Goal: Information Seeking & Learning: Check status

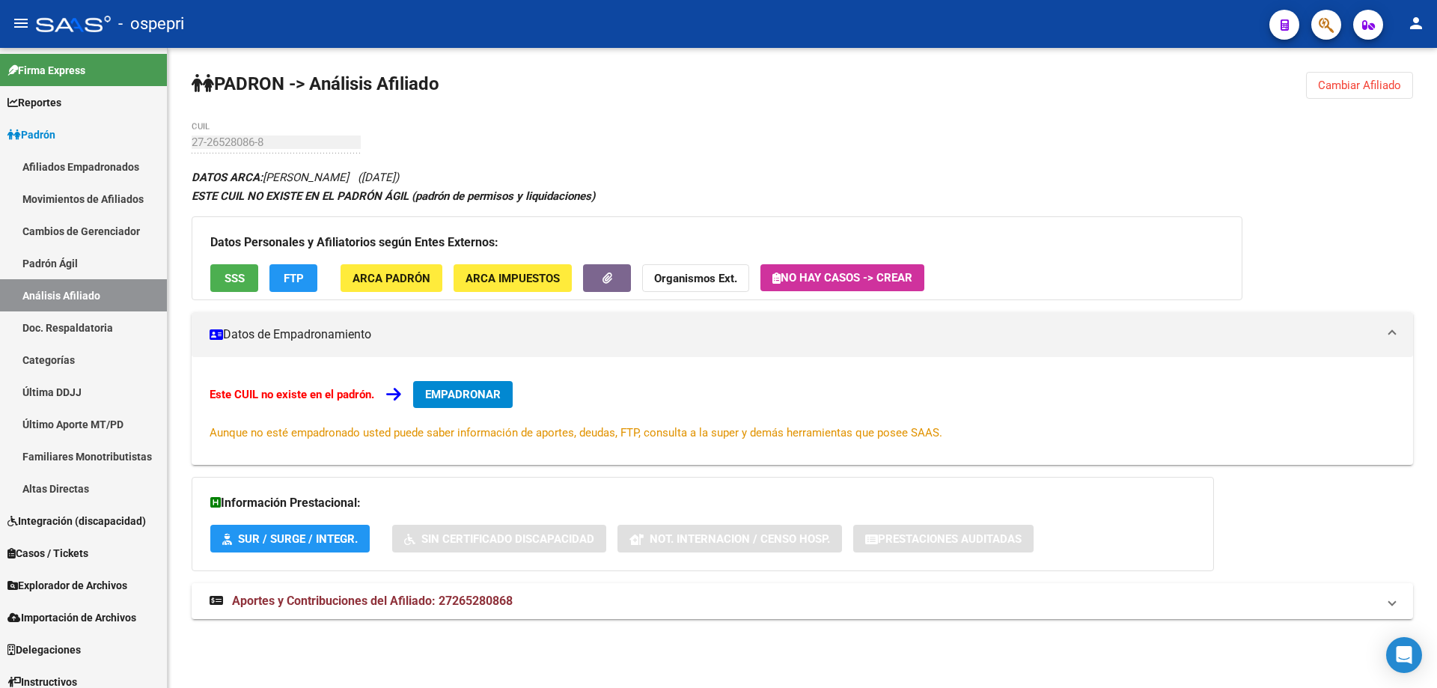
click at [1360, 79] on button "Cambiar Afiliado" at bounding box center [1359, 85] width 107 height 27
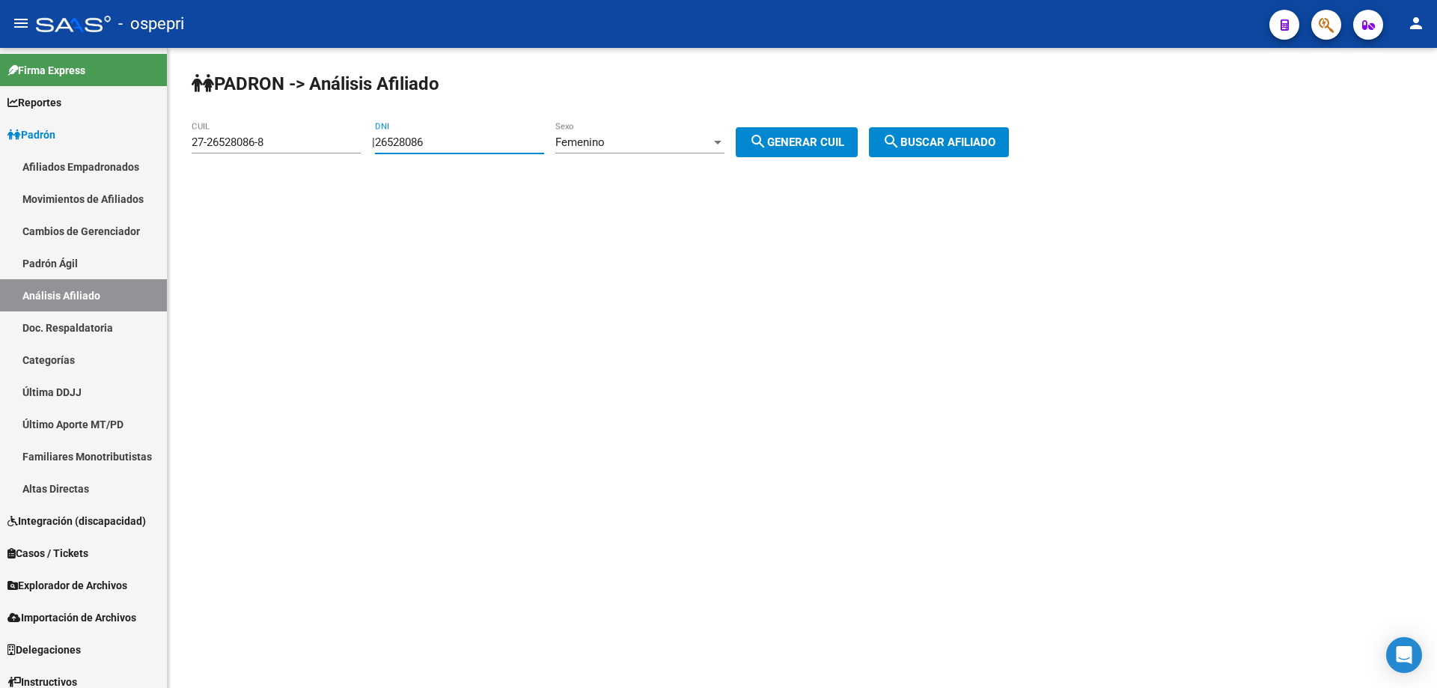
click at [425, 145] on input "26528086" at bounding box center [459, 142] width 169 height 13
click at [424, 145] on input "26528086" at bounding box center [459, 142] width 169 height 13
paste input "."
type input "26528086"
click at [736, 127] on button "search Generar CUIL" at bounding box center [797, 142] width 122 height 30
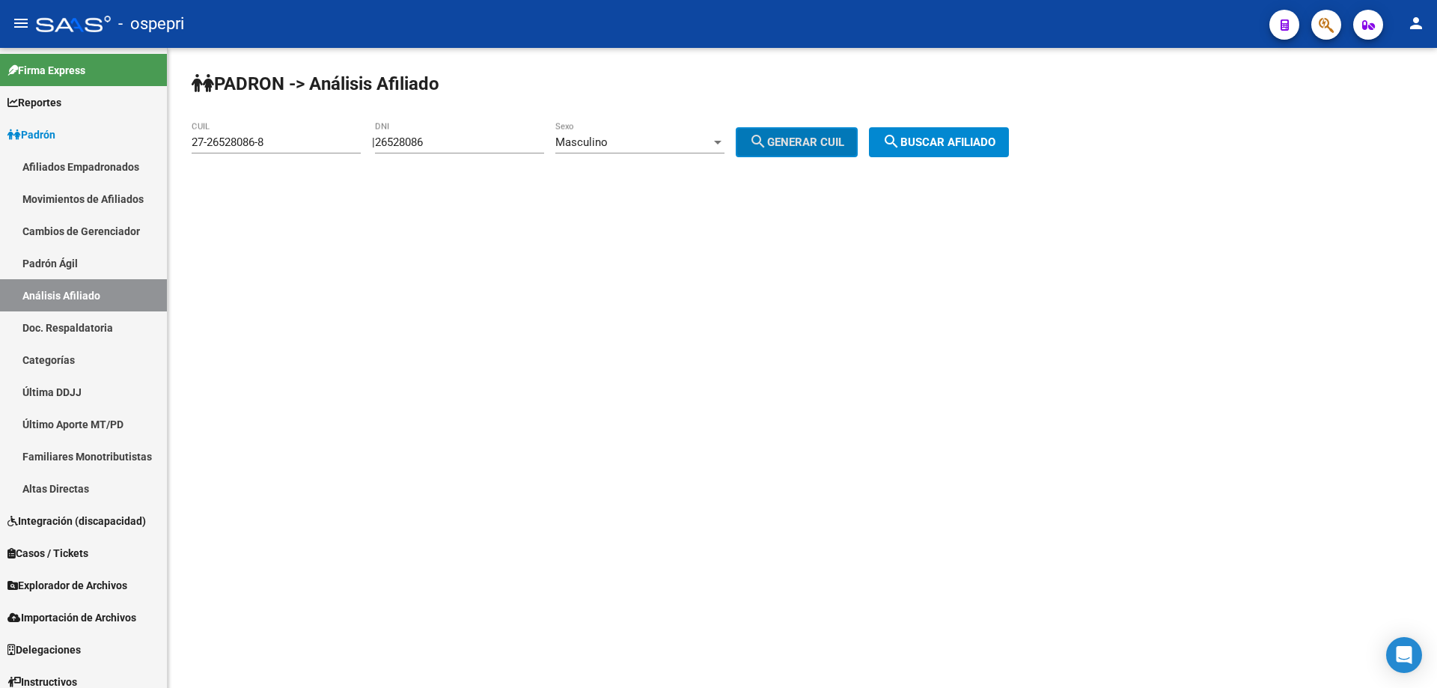
type input "20-26528086-3"
click button "search Buscar afiliado" at bounding box center [939, 142] width 140 height 30
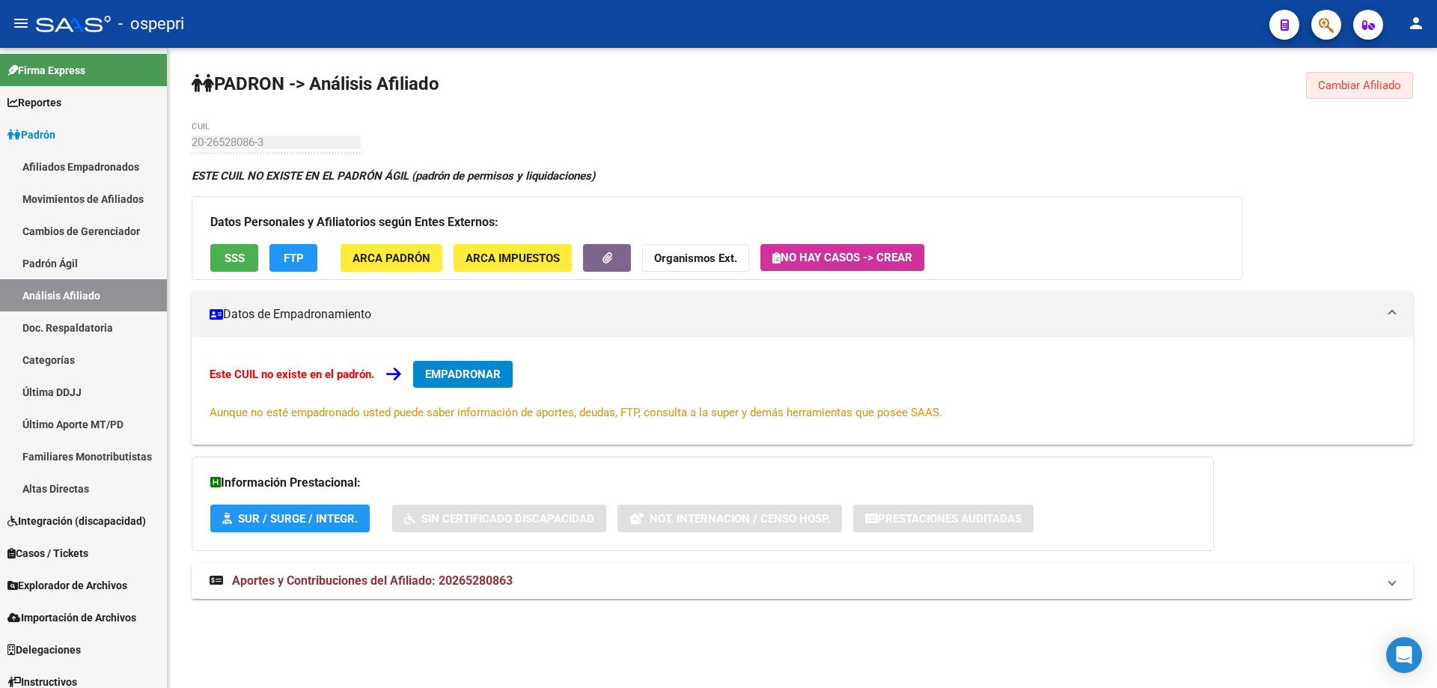
click at [1351, 90] on span "Cambiar Afiliado" at bounding box center [1359, 85] width 83 height 13
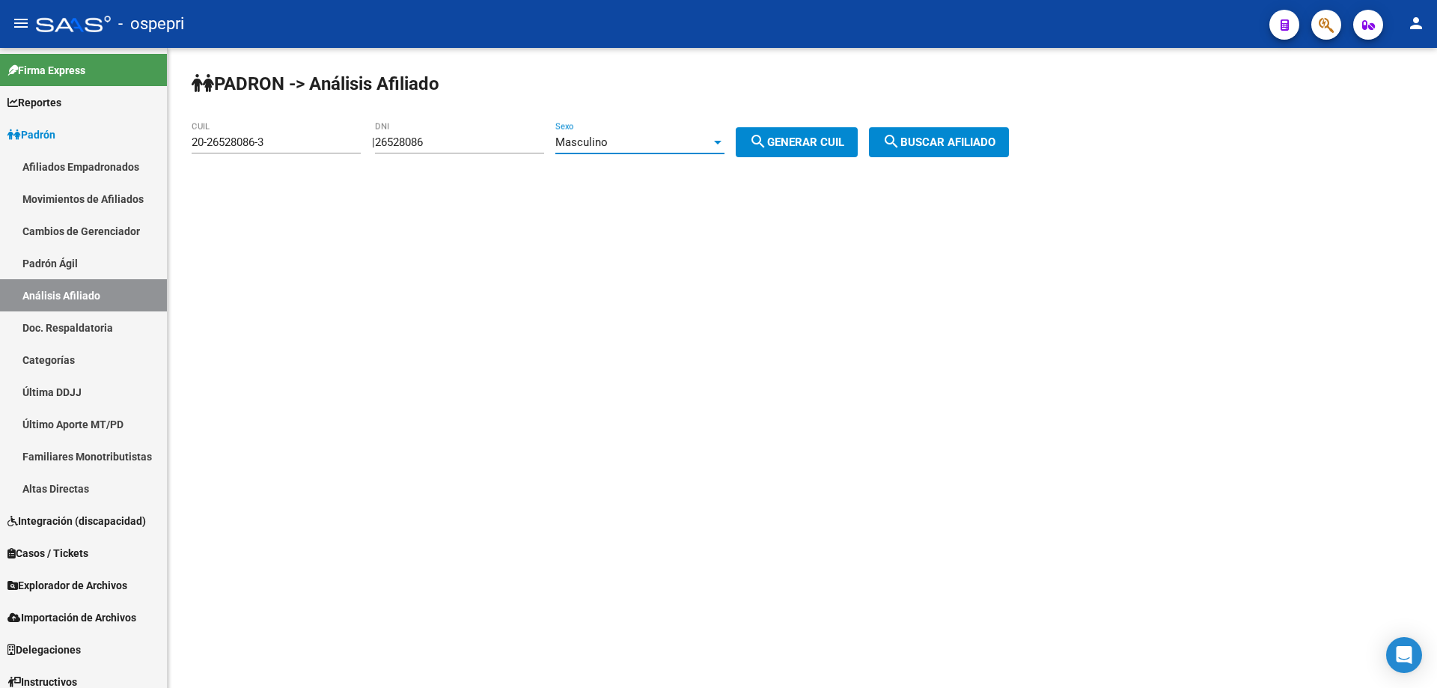
click at [643, 148] on div "Masculino" at bounding box center [634, 142] width 156 height 13
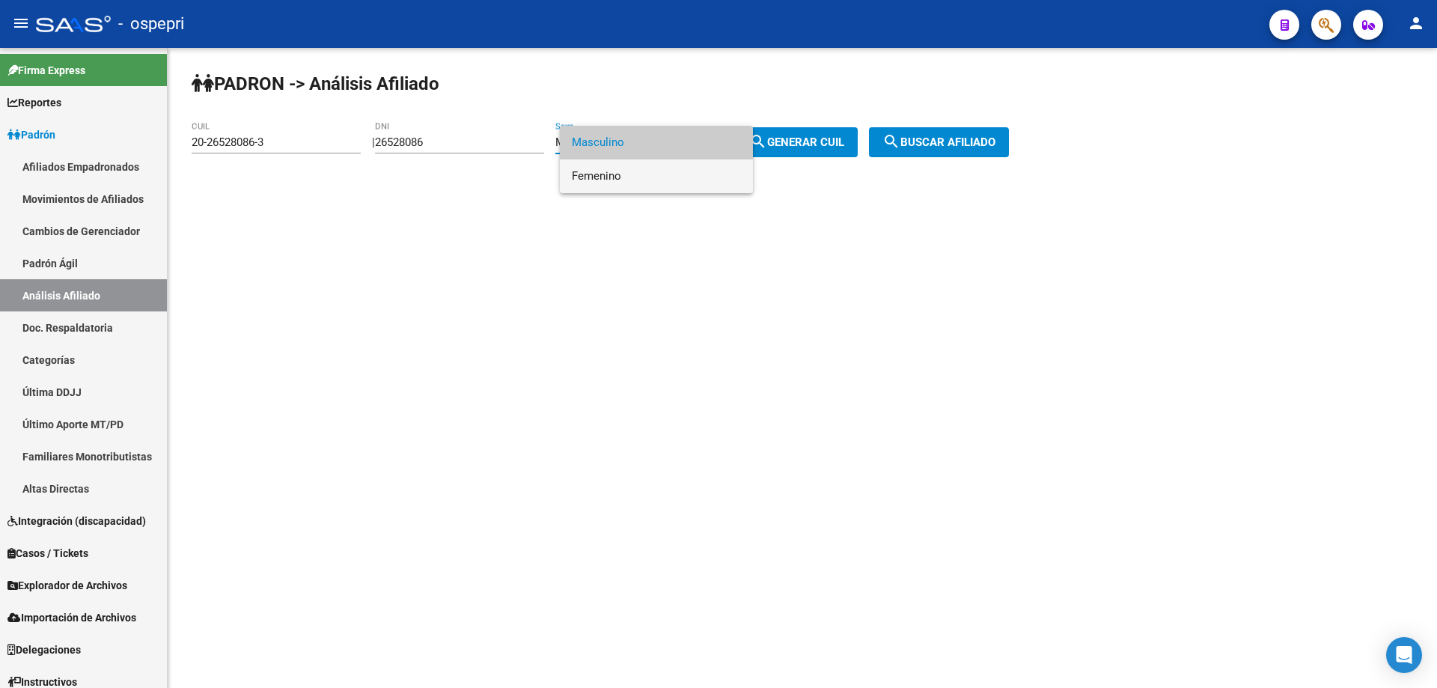
click at [639, 170] on span "Femenino" at bounding box center [656, 176] width 169 height 34
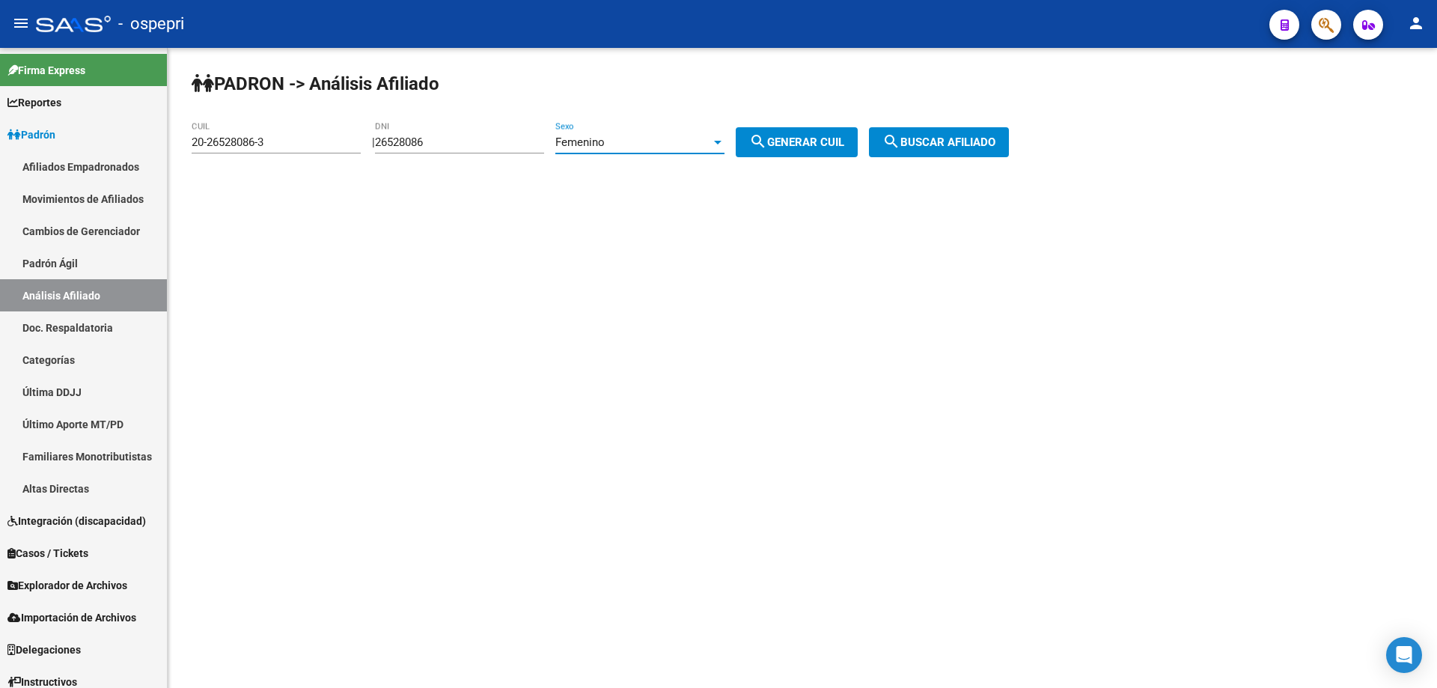
click at [794, 149] on button "search Generar CUIL" at bounding box center [797, 142] width 122 height 30
type input "27-26528086-8"
click at [931, 137] on span "search Buscar afiliado" at bounding box center [939, 142] width 113 height 13
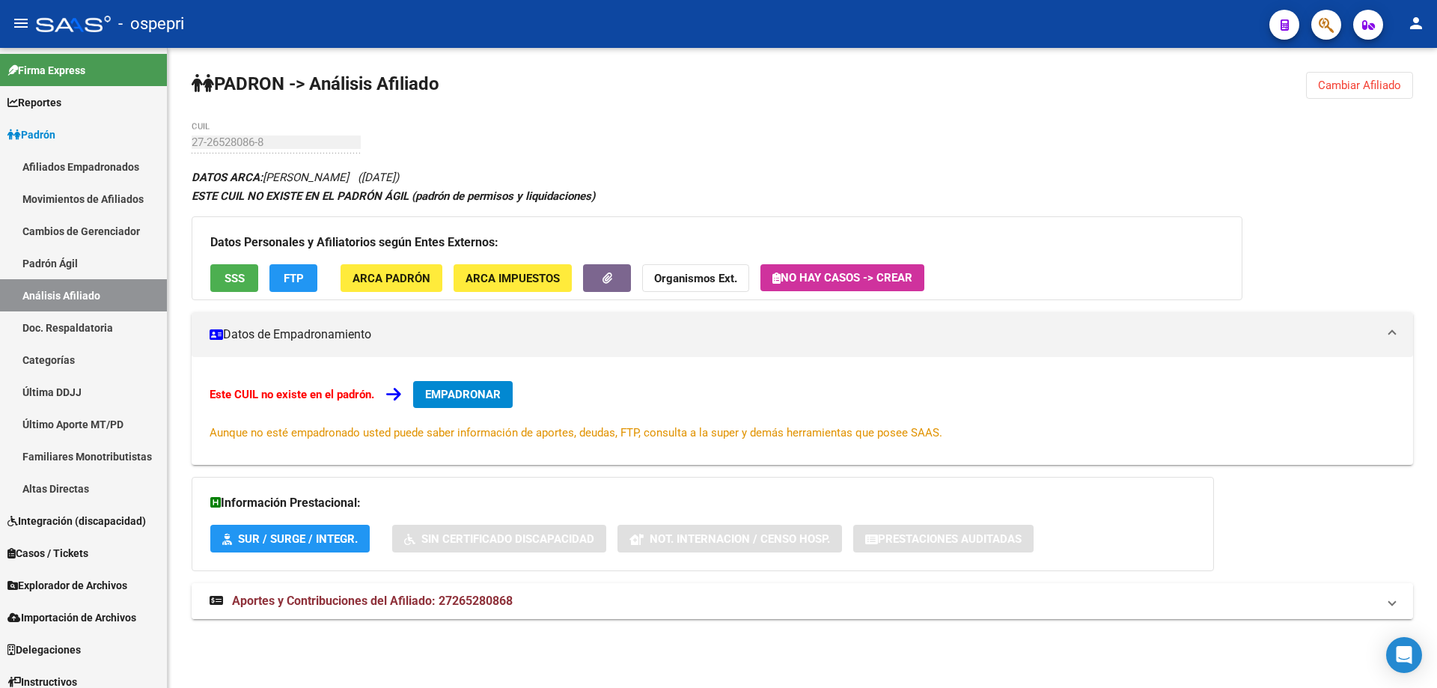
click at [493, 609] on strong "Aportes y Contribuciones del Afiliado: 27265280868" at bounding box center [361, 601] width 303 height 16
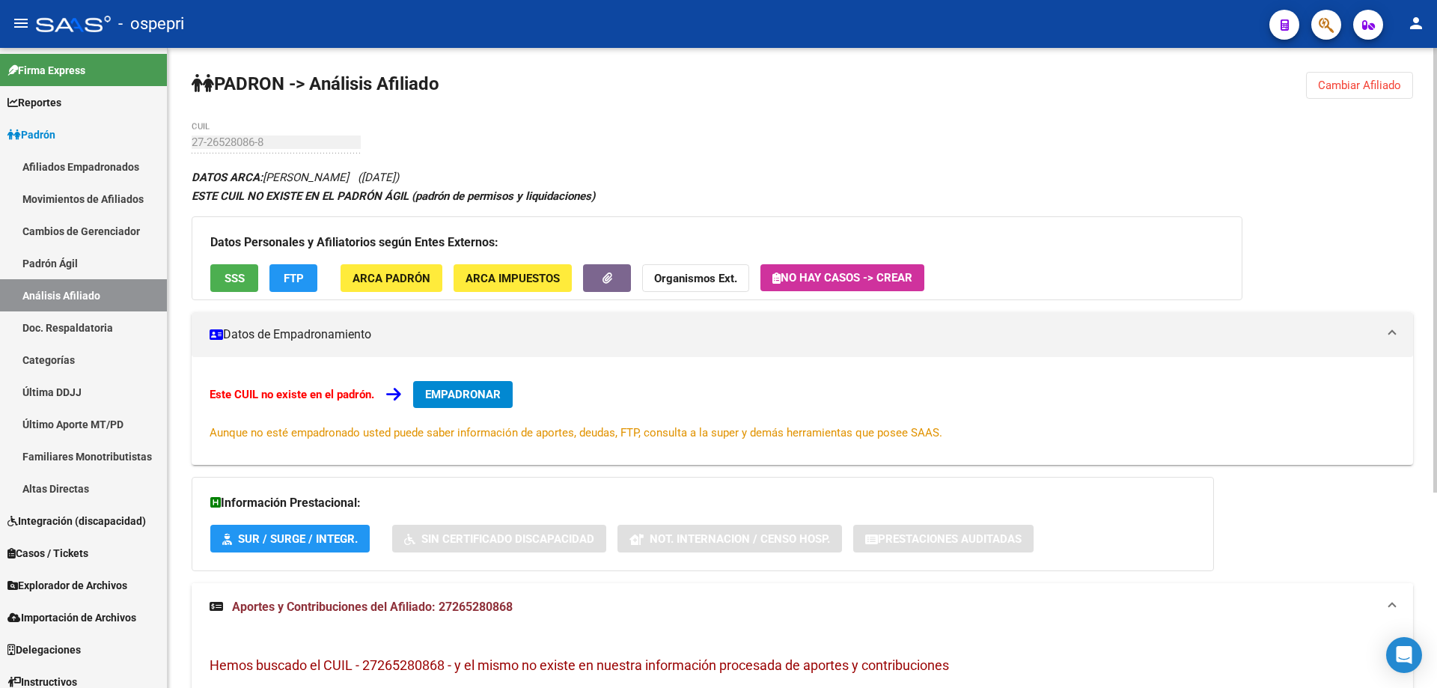
click at [465, 605] on span "Aportes y Contribuciones del Afiliado: 27265280868" at bounding box center [372, 607] width 281 height 14
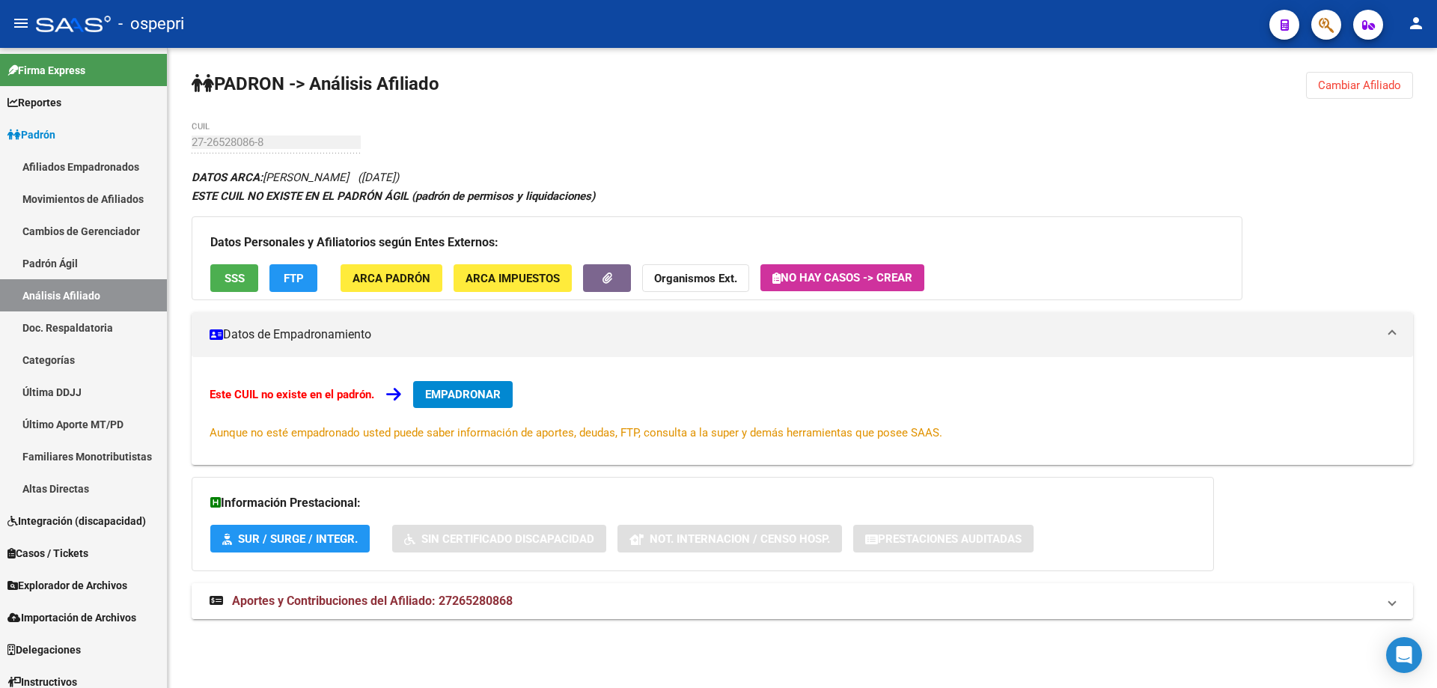
click at [466, 595] on span "Aportes y Contribuciones del Afiliado: 27265280868" at bounding box center [372, 601] width 281 height 14
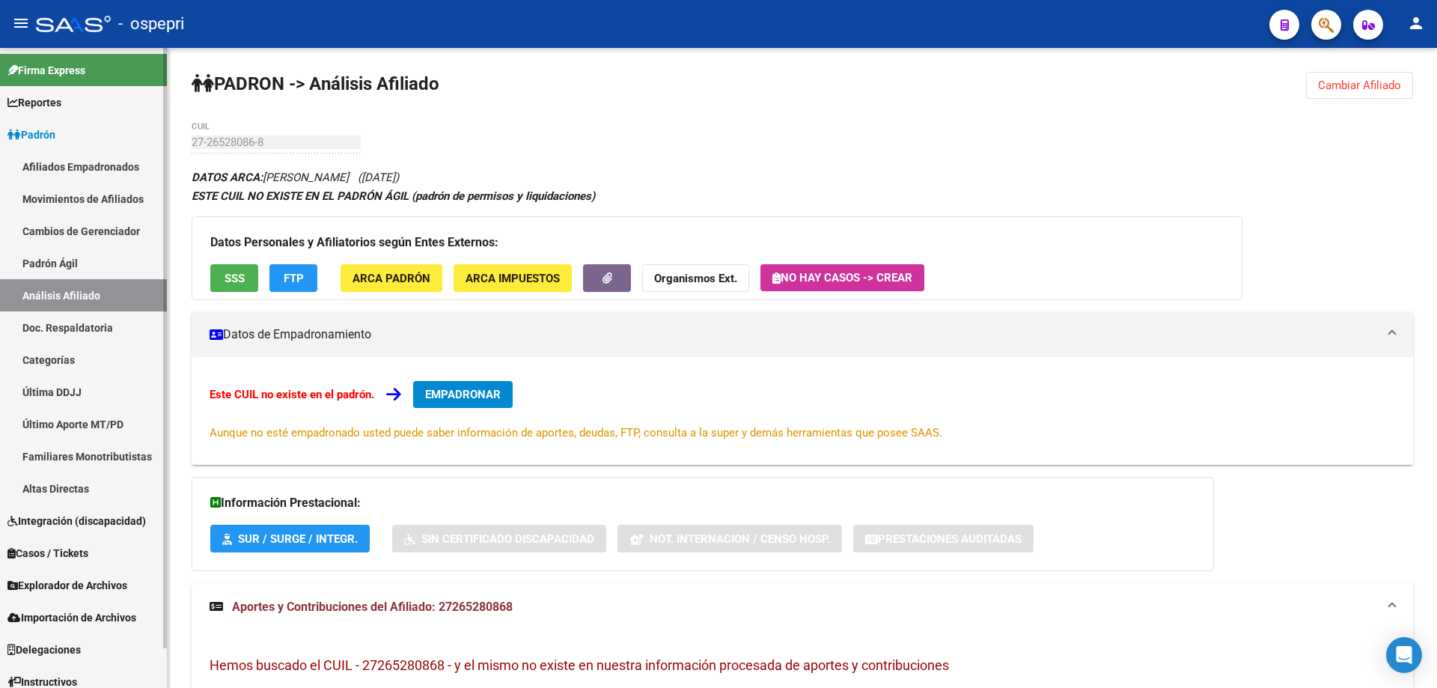
scroll to position [42, 0]
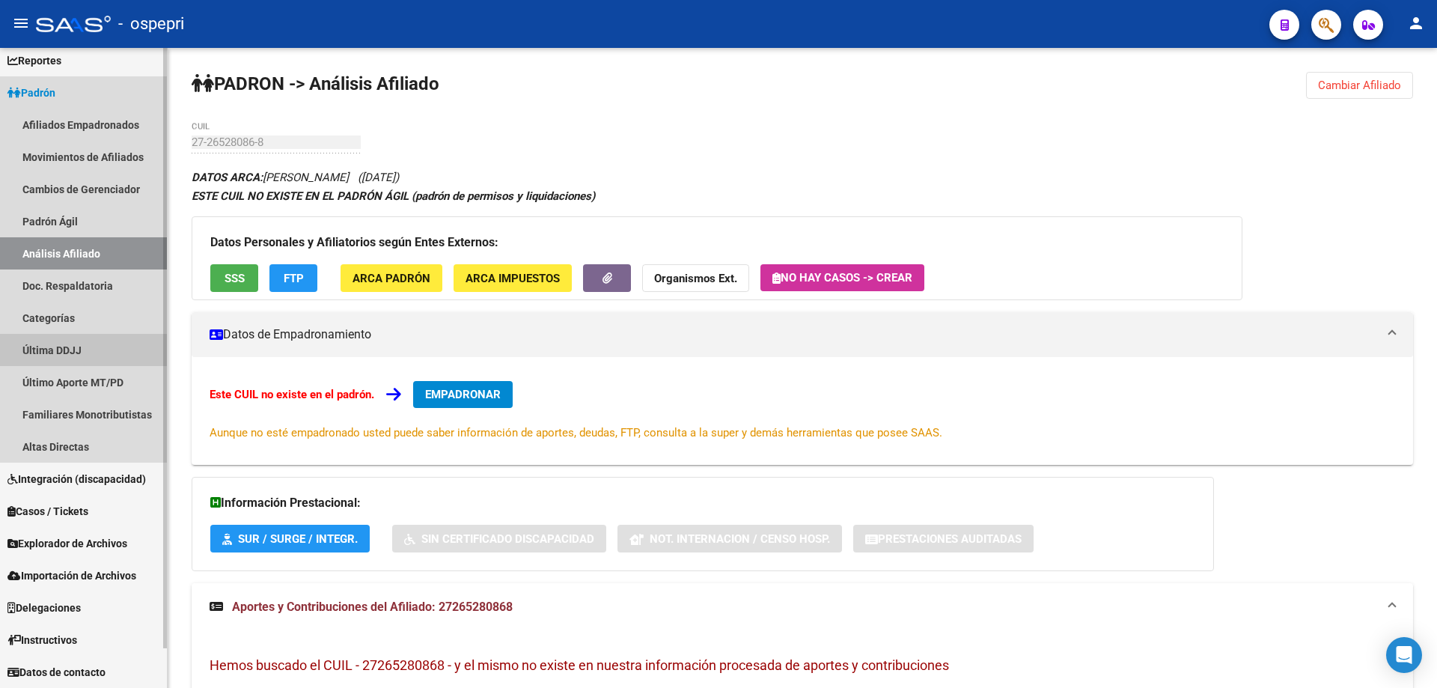
click at [92, 357] on link "Última DDJJ" at bounding box center [83, 350] width 167 height 32
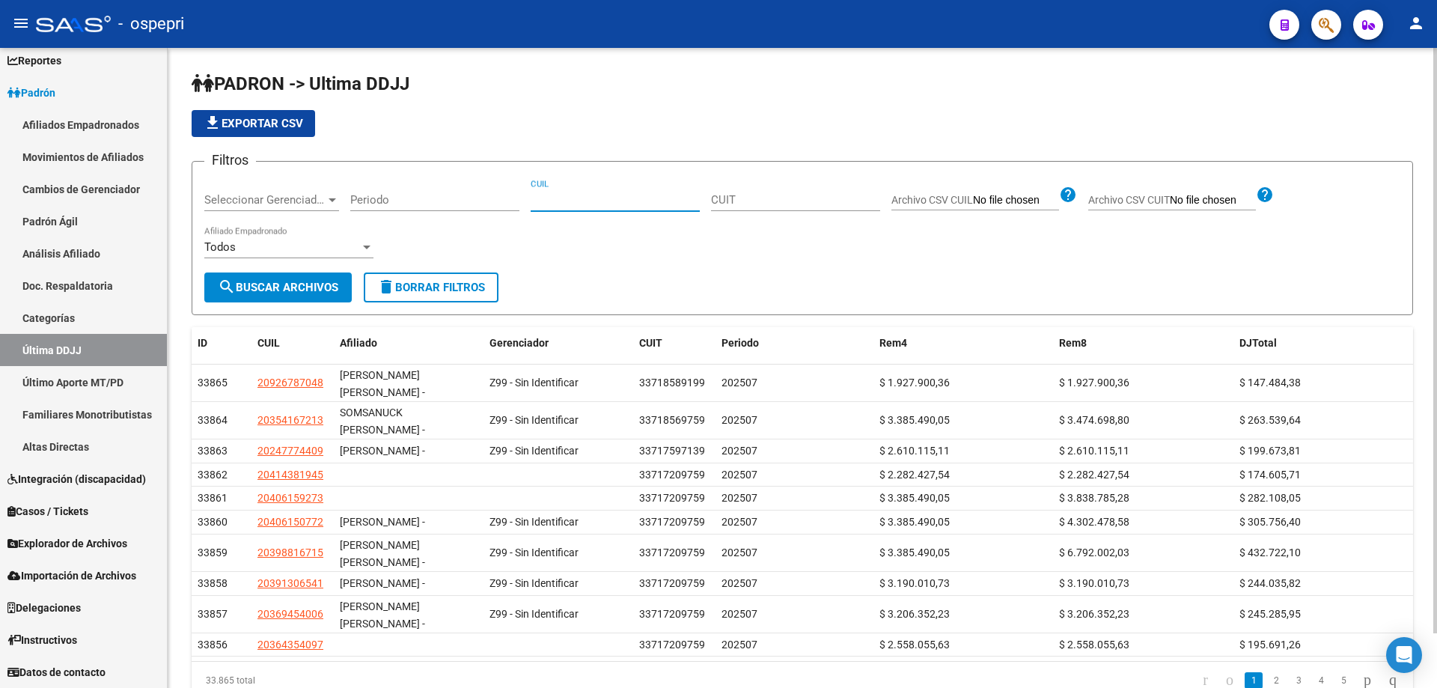
paste input "20-92465304-4"
type input "20-92465304-4"
click at [302, 290] on span "search Buscar Archivos" at bounding box center [278, 287] width 121 height 13
click at [1046, 198] on input "Archivo CSV CUIL" at bounding box center [1016, 200] width 86 height 13
click at [269, 198] on span "Seleccionar Gerenciador" at bounding box center [264, 199] width 121 height 13
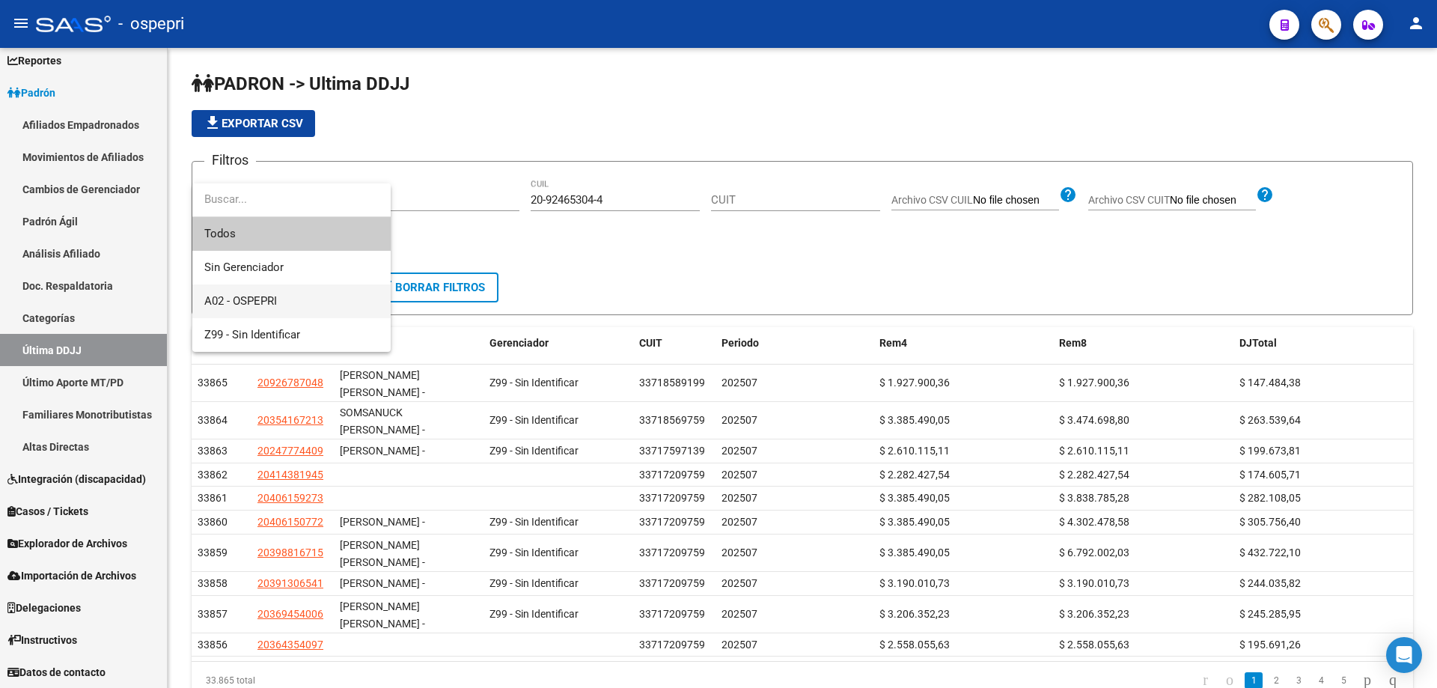
click at [285, 302] on span "A02 - OSPEPRI" at bounding box center [291, 301] width 174 height 34
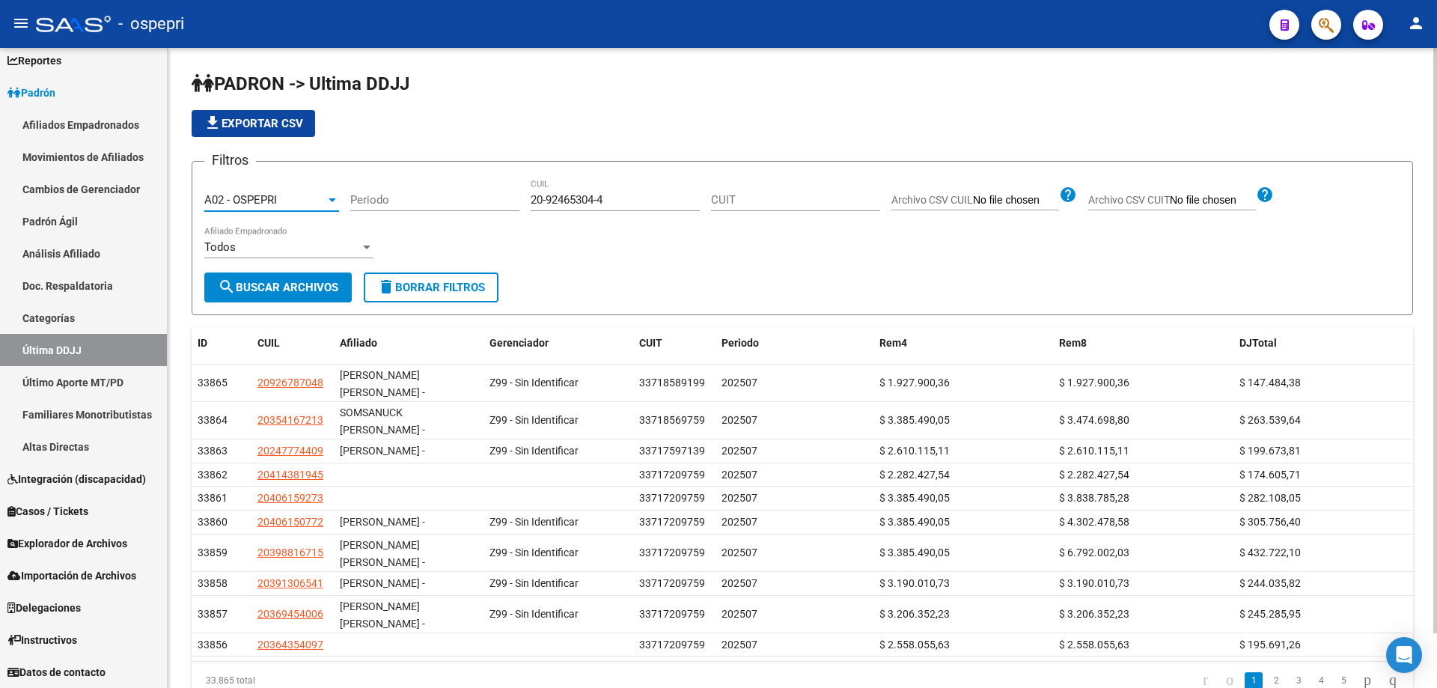
click at [410, 194] on input "Periodo" at bounding box center [434, 199] width 169 height 13
click at [407, 197] on input "2025" at bounding box center [434, 199] width 169 height 13
type input "202507"
click at [318, 281] on span "search Buscar Archivos" at bounding box center [278, 287] width 121 height 13
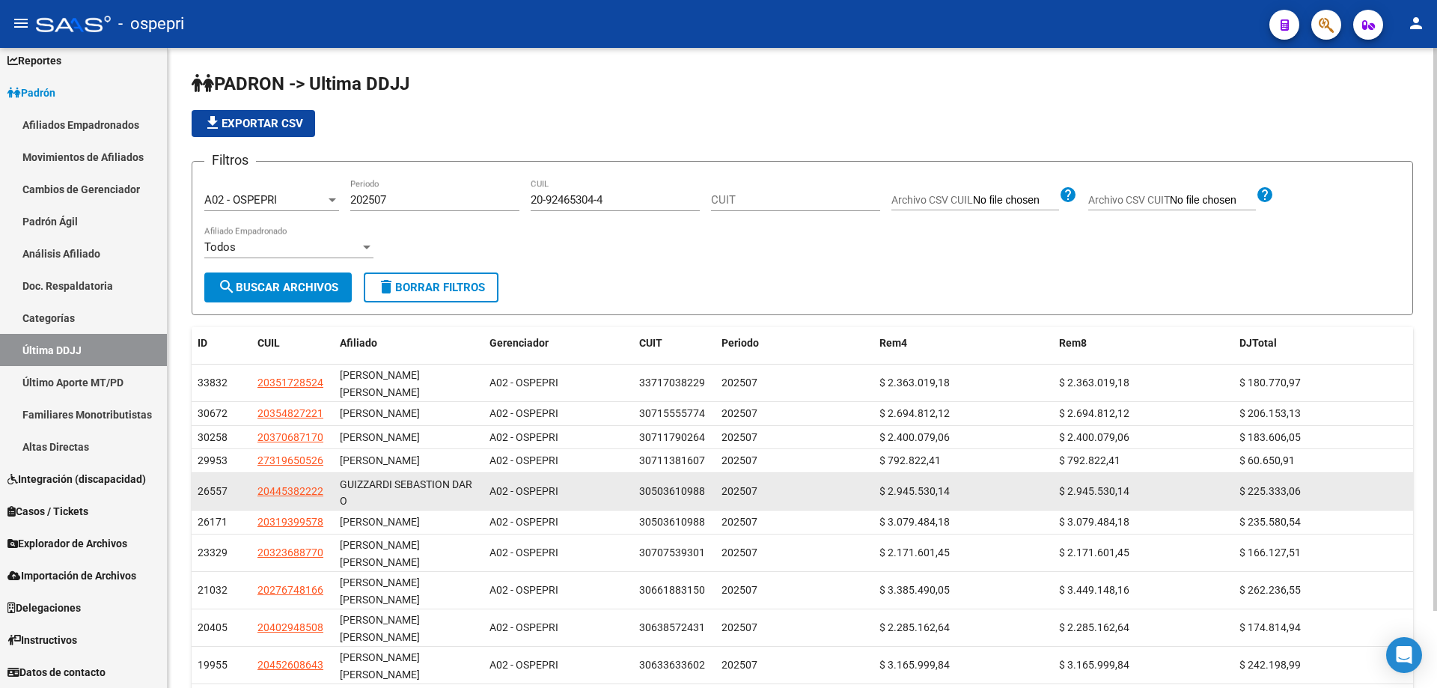
scroll to position [2, 0]
click at [458, 497] on div "GUIZZARDI SEBASTION DAR O" at bounding box center [409, 491] width 138 height 31
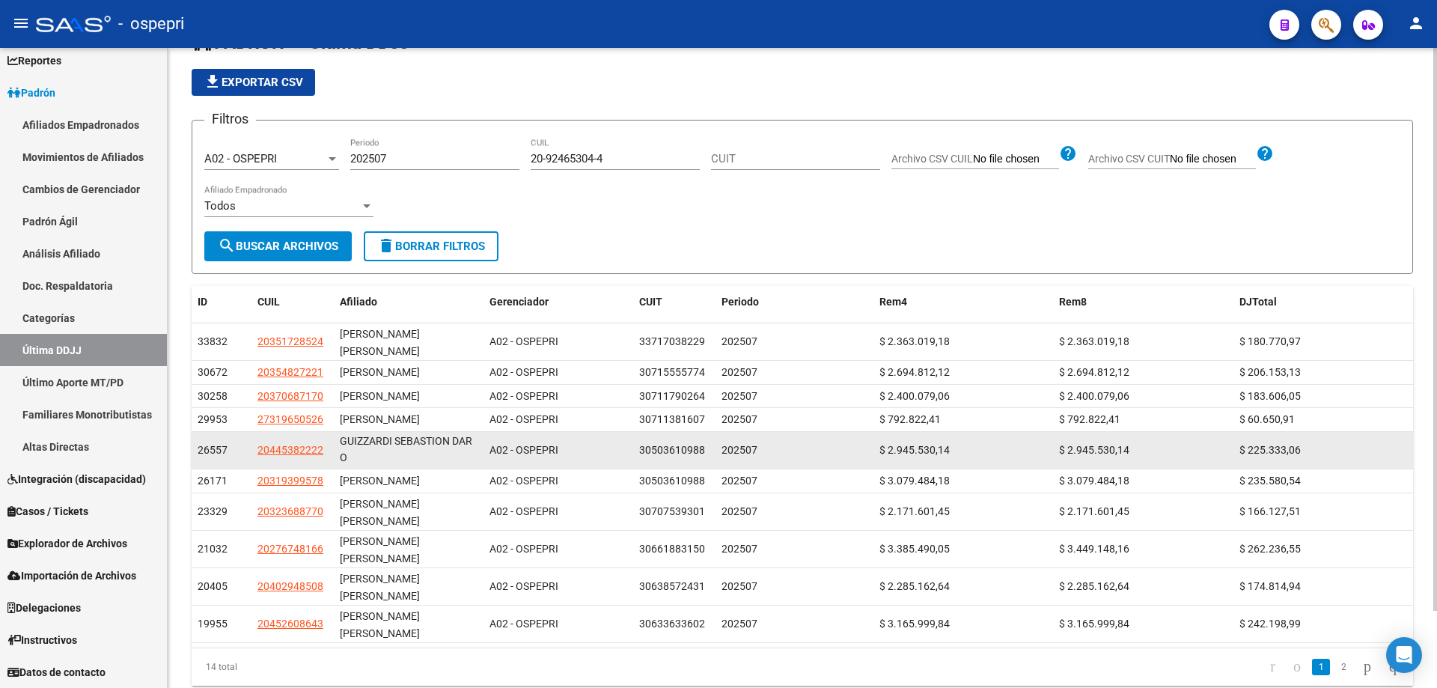
scroll to position [0, 0]
